Goal: Transaction & Acquisition: Book appointment/travel/reservation

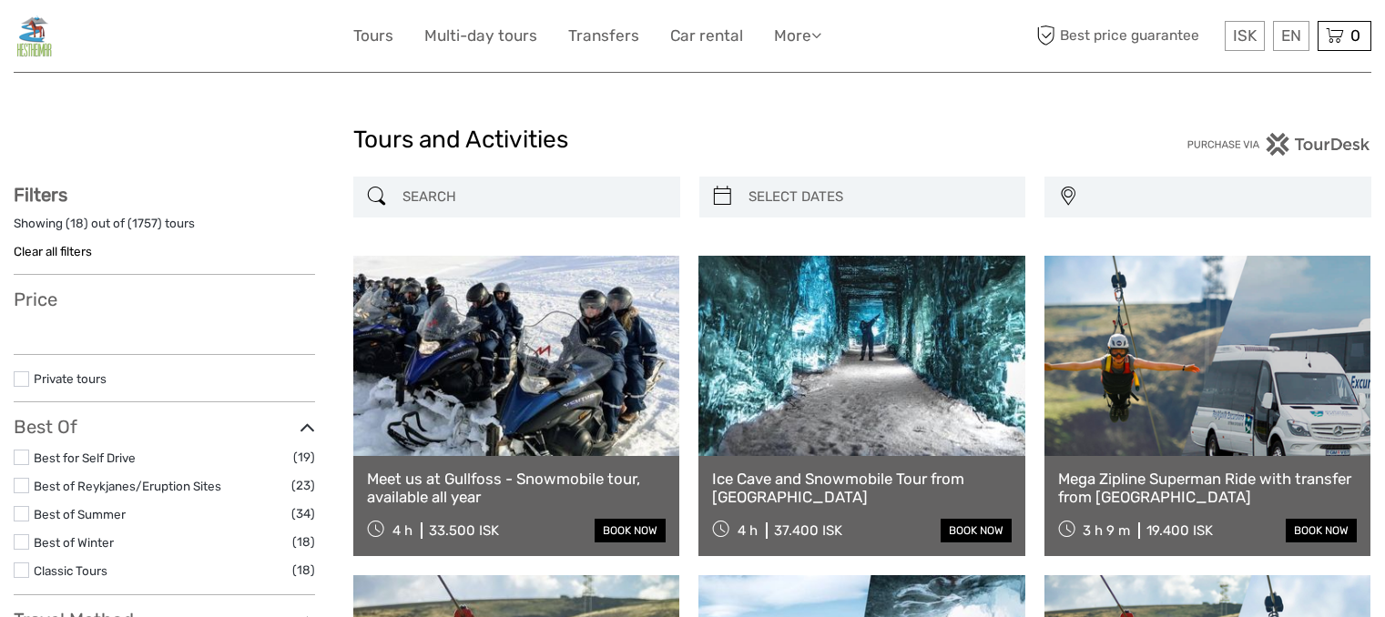
select select
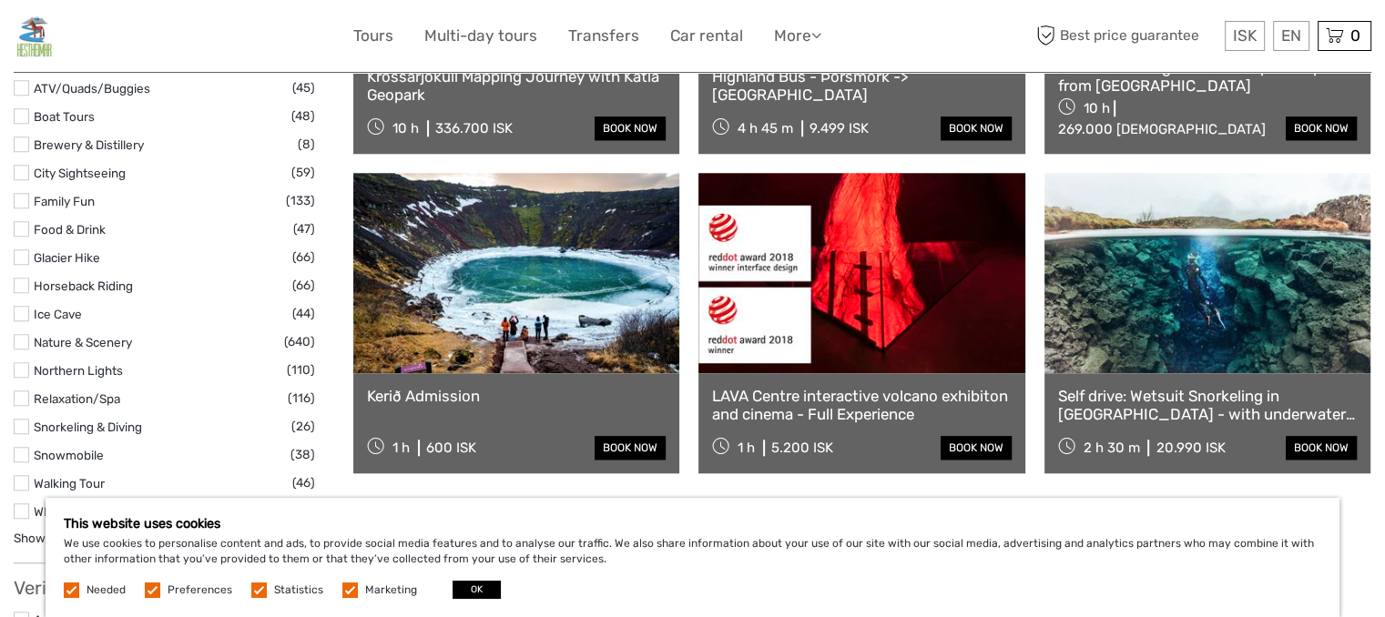
scroll to position [1682, 0]
click at [24, 287] on label at bounding box center [21, 284] width 15 height 15
click at [0, 0] on input "checkbox" at bounding box center [0, 0] width 0 height 0
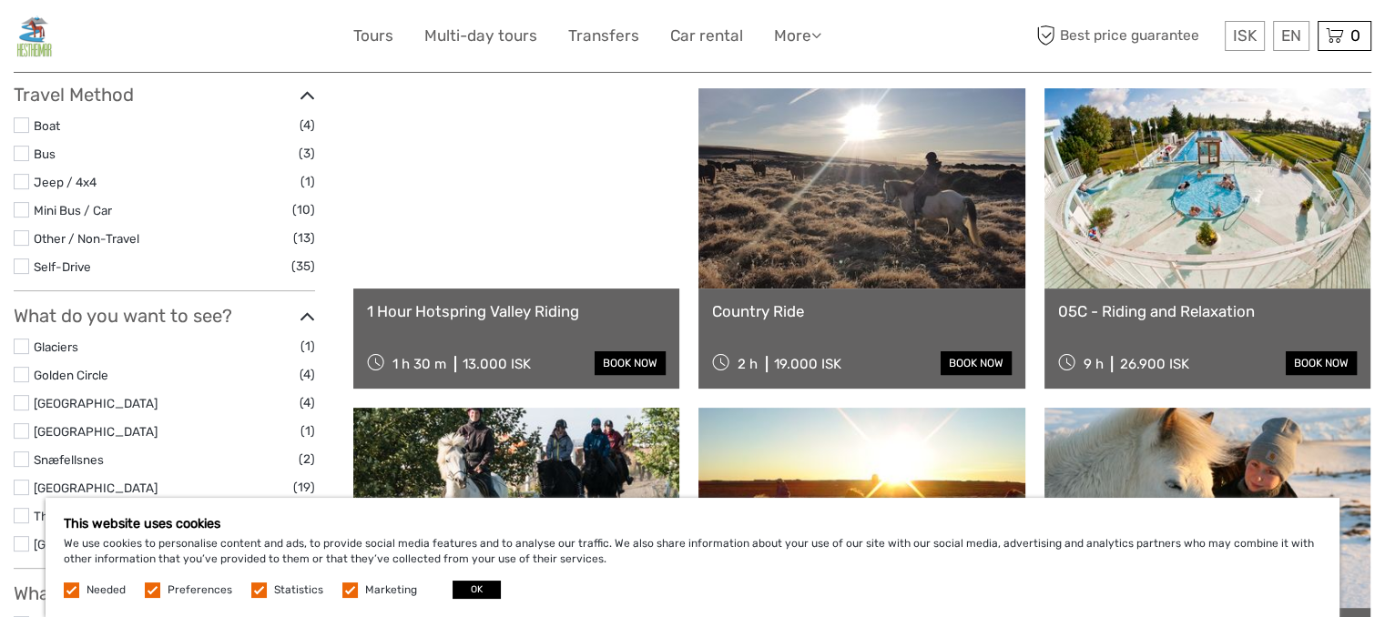
scroll to position [522, 0]
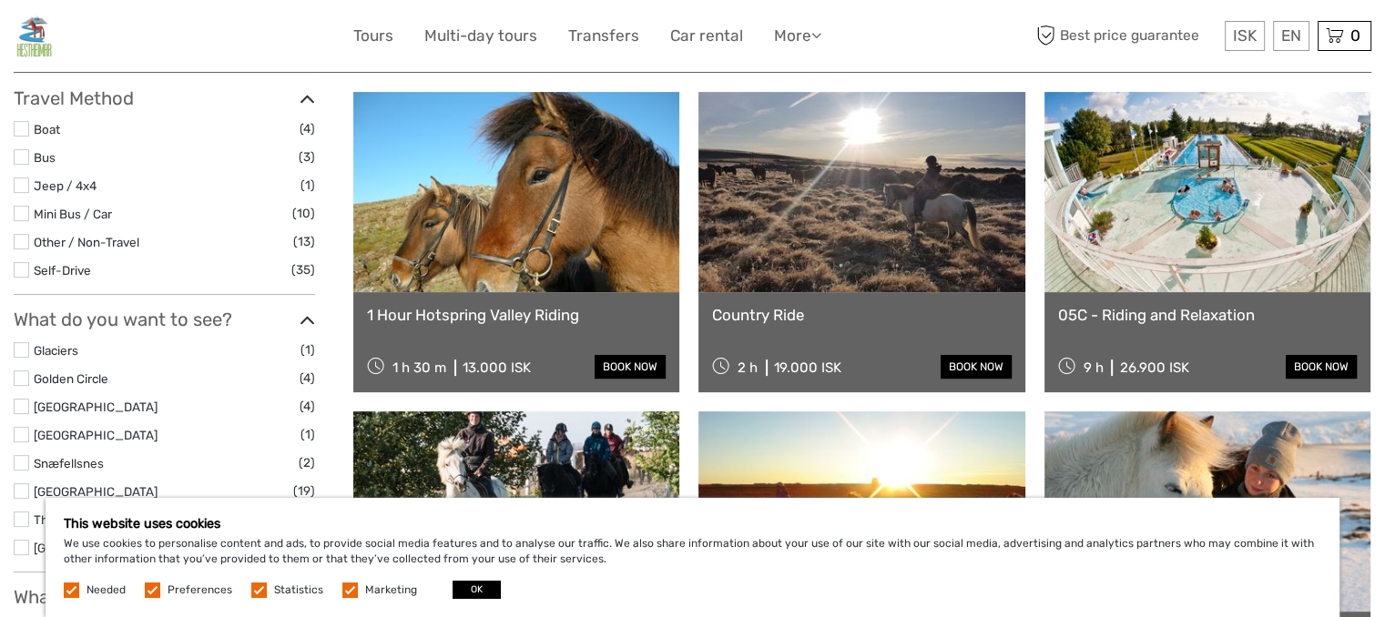
click at [560, 314] on link "1 Hour Hotspring Valley Riding" at bounding box center [516, 315] width 299 height 18
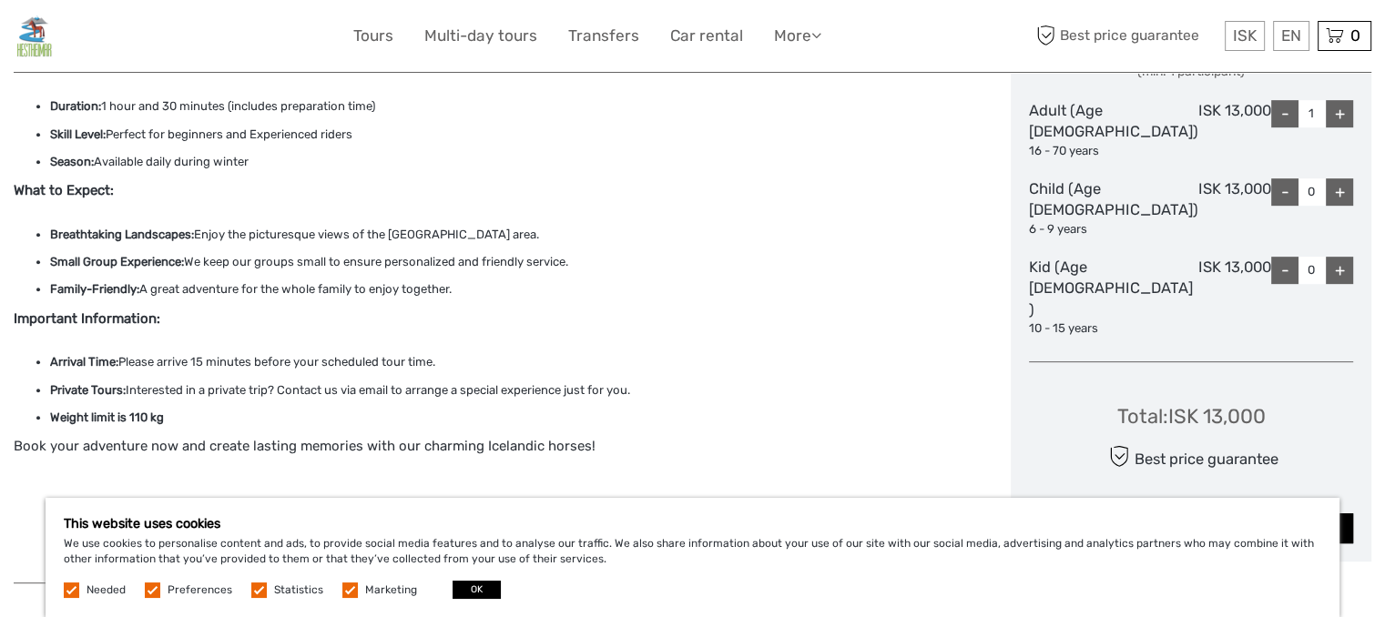
scroll to position [840, 0]
